Goal: Transaction & Acquisition: Obtain resource

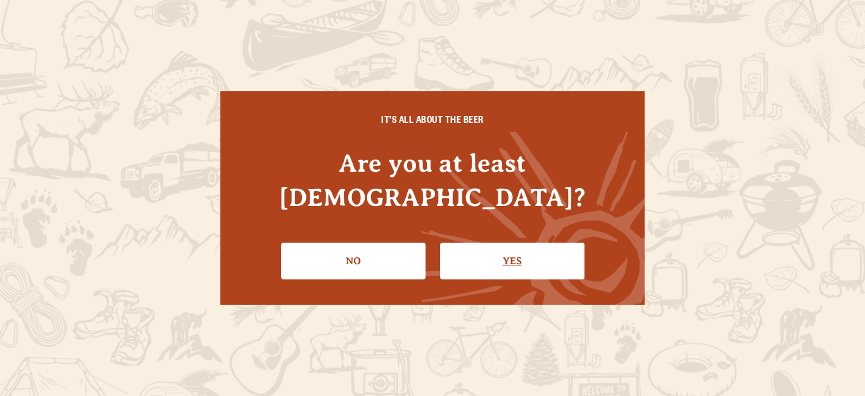
click at [461, 250] on link "Yes" at bounding box center [512, 260] width 144 height 37
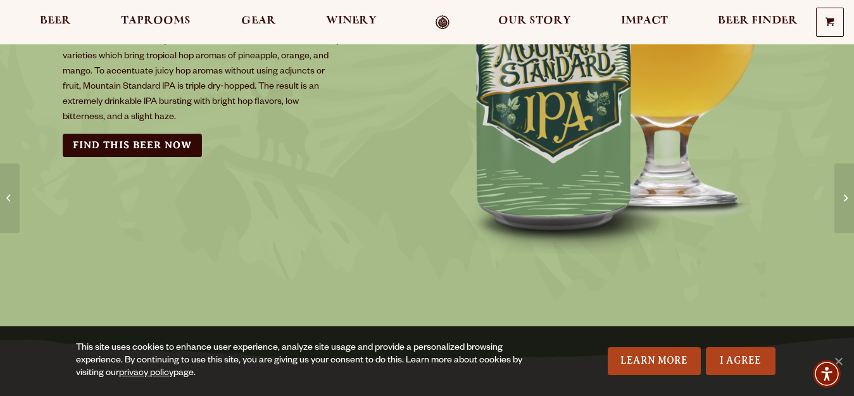
scroll to position [253, 0]
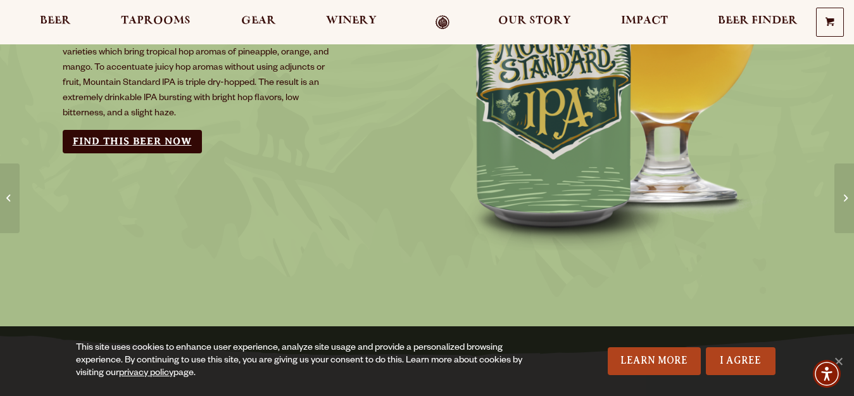
click at [146, 141] on link "Find this Beer Now" at bounding box center [132, 141] width 139 height 23
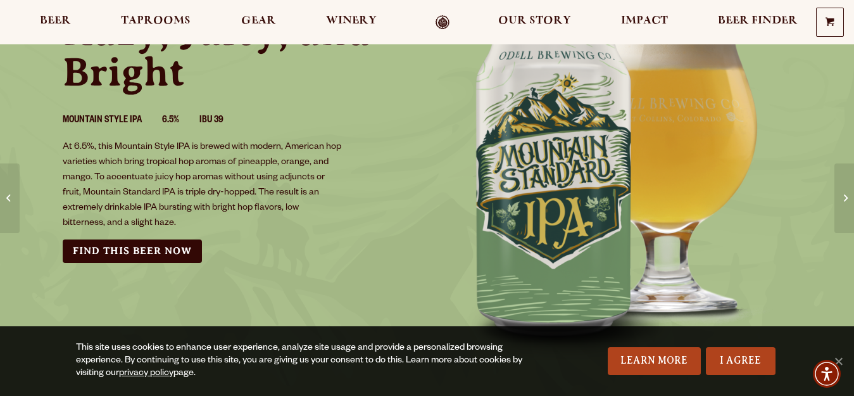
scroll to position [127, 0]
